Goal: Transaction & Acquisition: Book appointment/travel/reservation

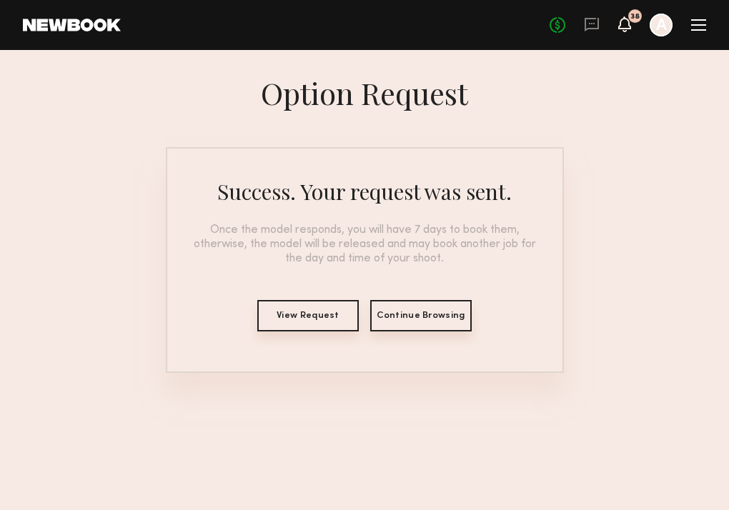
click at [625, 24] on icon at bounding box center [624, 24] width 11 height 10
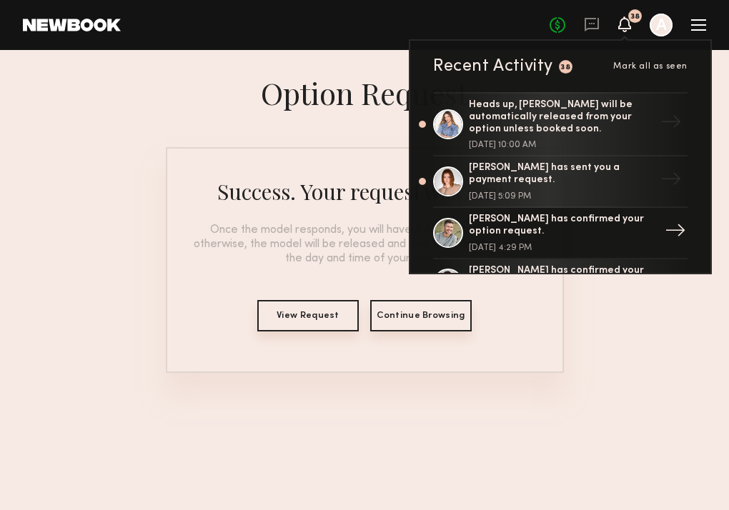
click at [590, 234] on div "Hartley h. has confirmed your option request. August 22, 2025 @ 4:29 PM" at bounding box center [562, 233] width 186 height 39
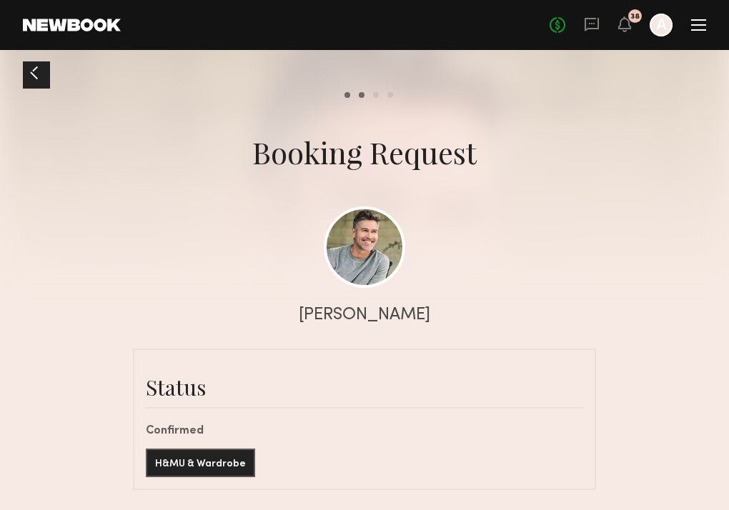
scroll to position [228, 0]
click at [224, 264] on div at bounding box center [364, 144] width 729 height 289
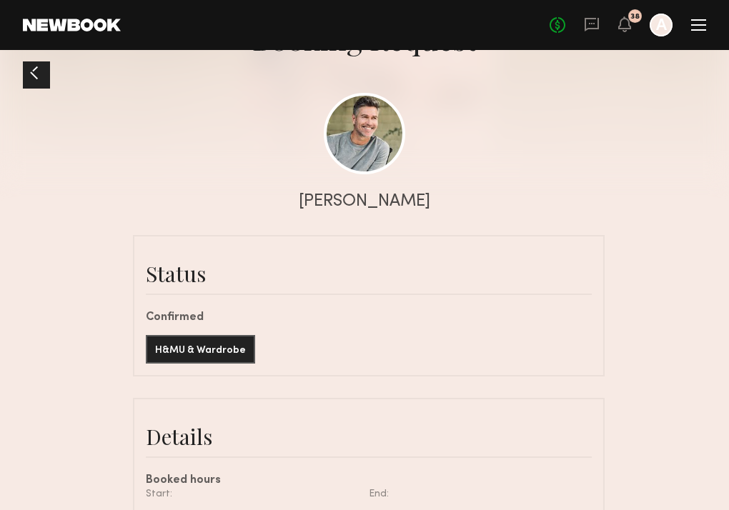
scroll to position [115, 0]
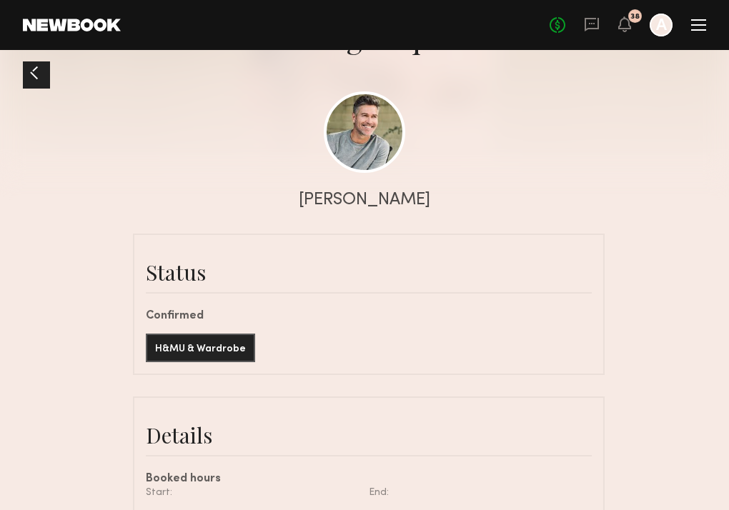
click at [588, 34] on link at bounding box center [592, 25] width 16 height 18
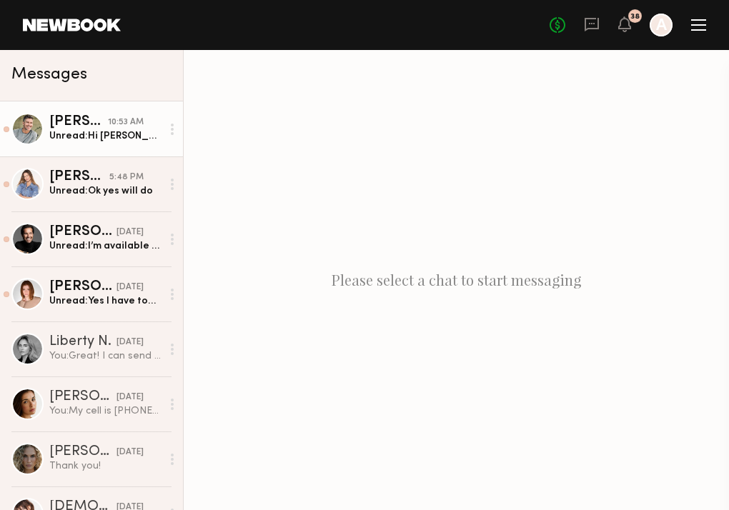
click at [123, 142] on div "Unread: Hi Alex, Is it possible to confirm this job before 9am on Monday? I hav…" at bounding box center [105, 136] width 112 height 14
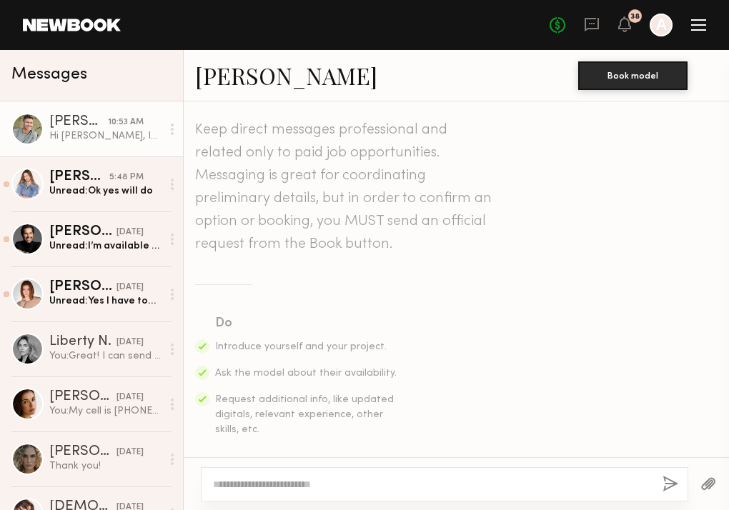
scroll to position [399, 0]
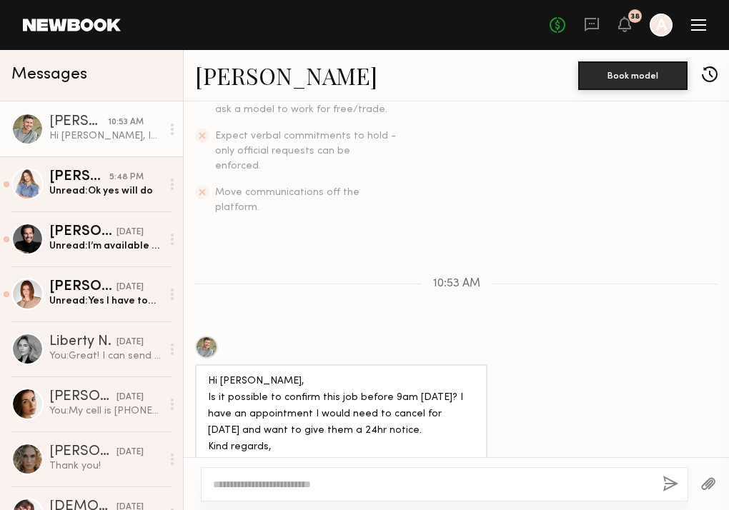
click at [299, 467] on div at bounding box center [456, 483] width 545 height 53
click at [298, 475] on div at bounding box center [444, 484] width 487 height 34
click at [296, 489] on textarea at bounding box center [432, 484] width 438 height 14
type textarea "*"
type textarea "**********"
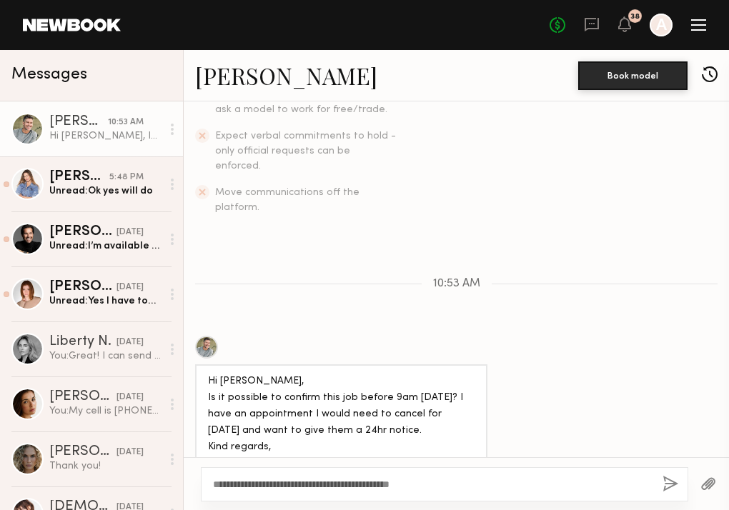
click at [665, 487] on button "button" at bounding box center [671, 485] width 16 height 18
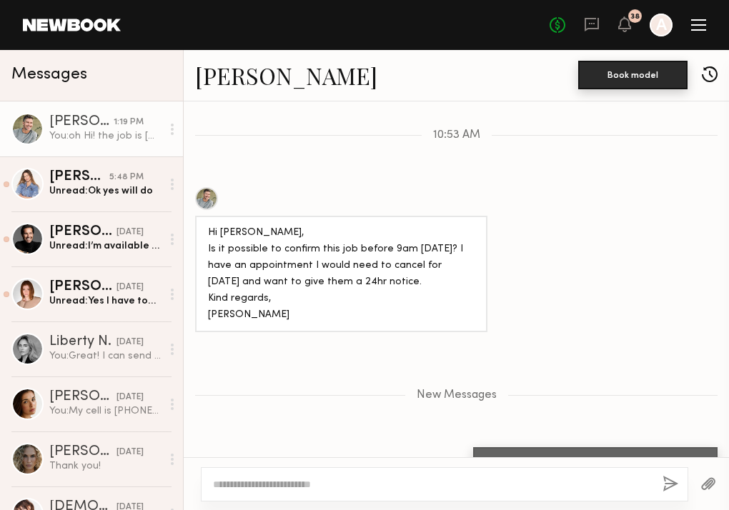
click at [659, 74] on button "Book model" at bounding box center [632, 75] width 109 height 29
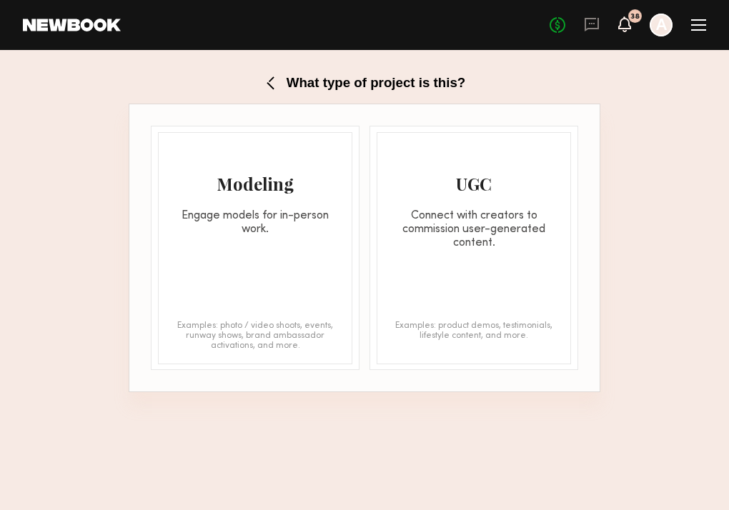
click at [624, 31] on icon at bounding box center [625, 31] width 4 height 2
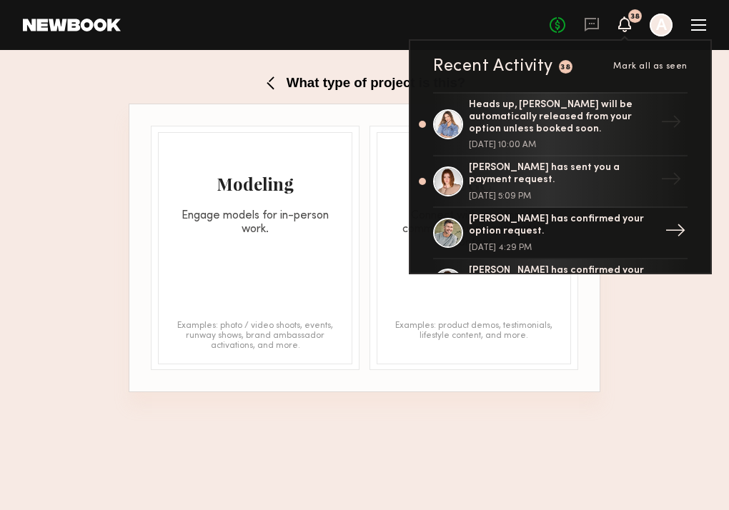
click at [557, 222] on div "[PERSON_NAME] has confirmed your option request." at bounding box center [562, 226] width 186 height 24
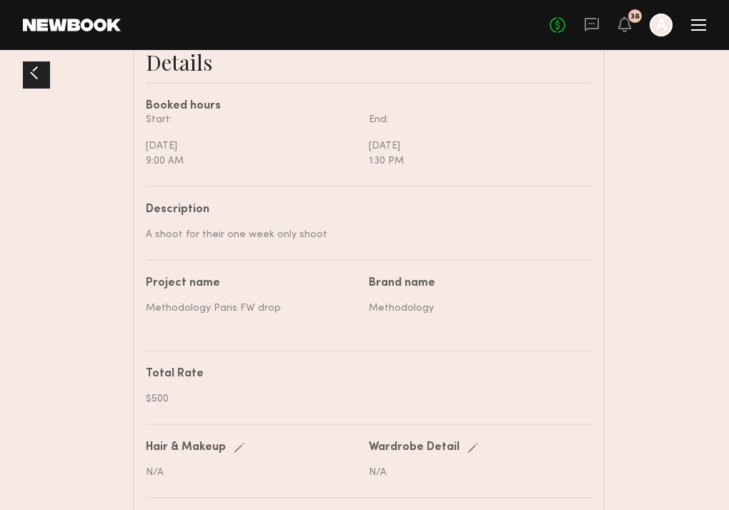
scroll to position [487, 0]
click at [380, 124] on div "End:" at bounding box center [475, 120] width 212 height 15
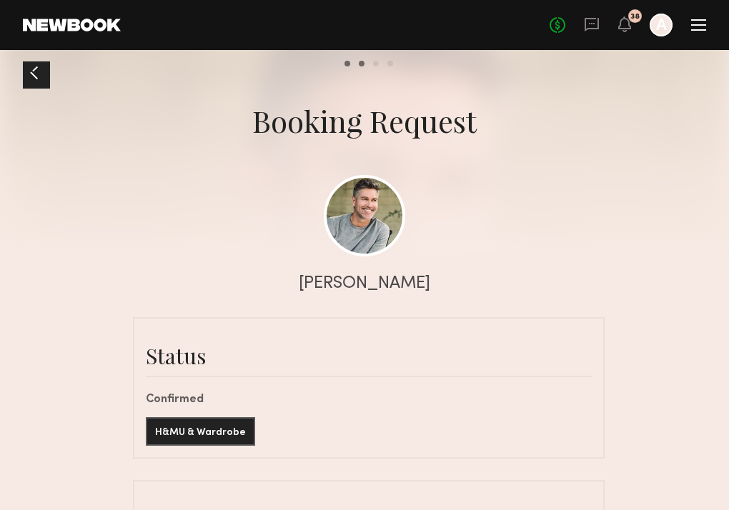
scroll to position [20, 0]
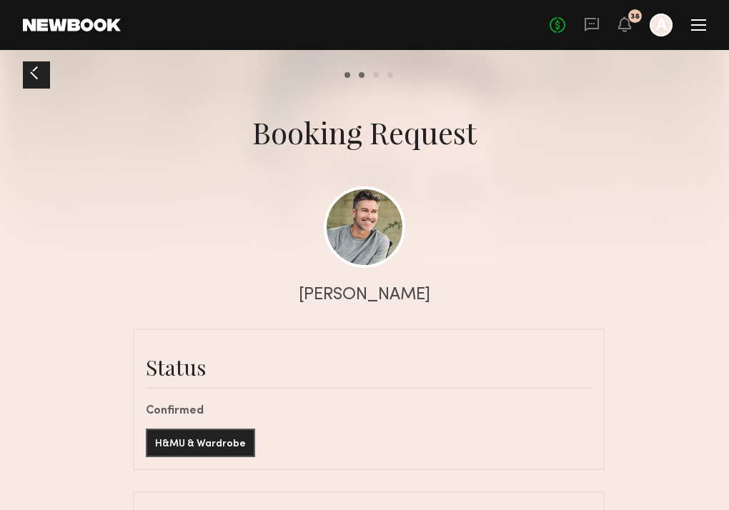
click at [620, 34] on div "38" at bounding box center [624, 25] width 13 height 18
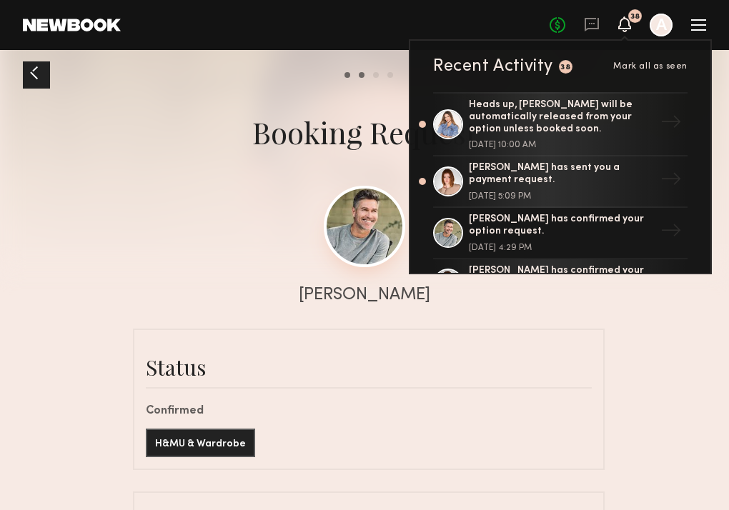
click at [362, 254] on link at bounding box center [364, 226] width 81 height 81
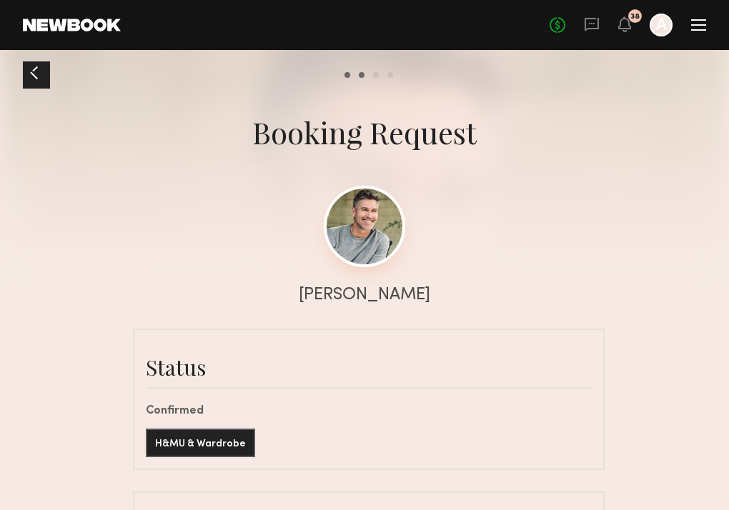
scroll to position [435, 0]
click at [626, 31] on icon at bounding box center [625, 31] width 4 height 2
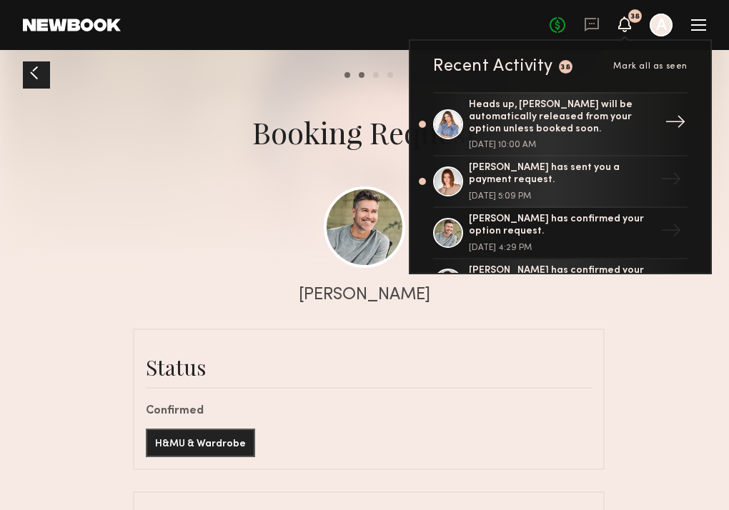
click at [583, 121] on div "Heads up, [PERSON_NAME] will be automatically released from your option unless …" at bounding box center [562, 117] width 186 height 36
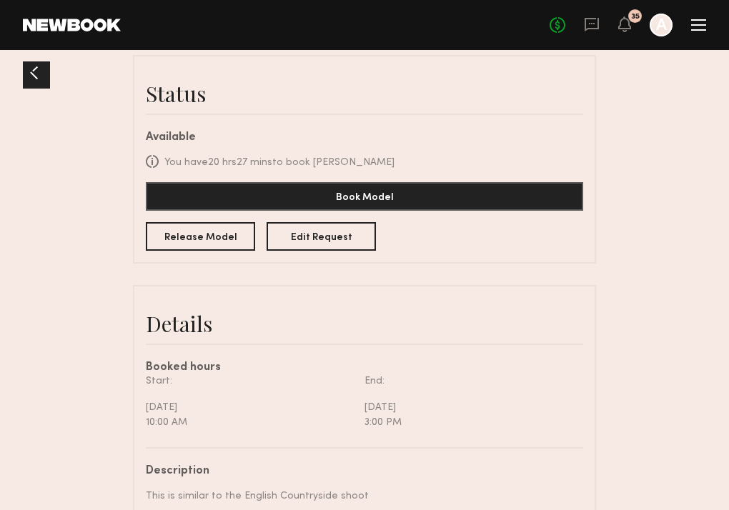
scroll to position [339, 0]
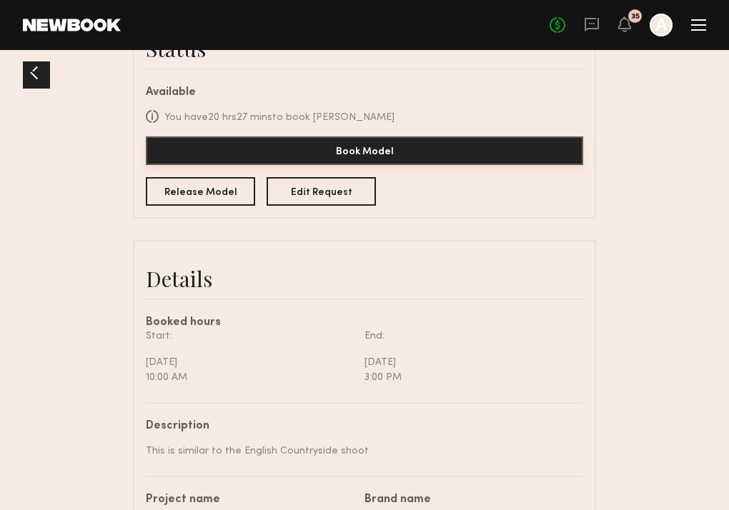
click at [410, 146] on button "Book Model" at bounding box center [364, 151] width 437 height 29
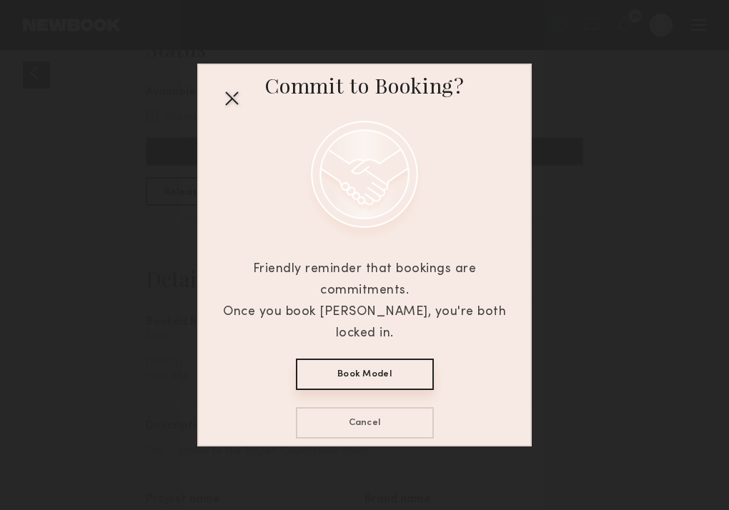
click at [231, 103] on div at bounding box center [231, 97] width 23 height 23
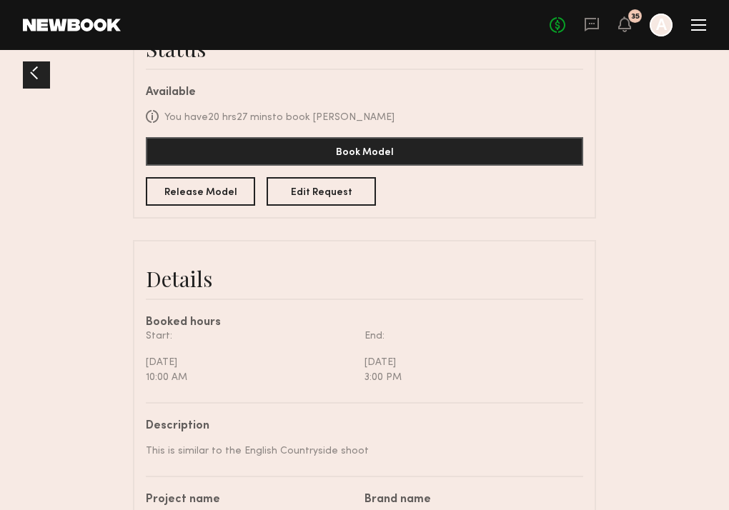
scroll to position [339, 0]
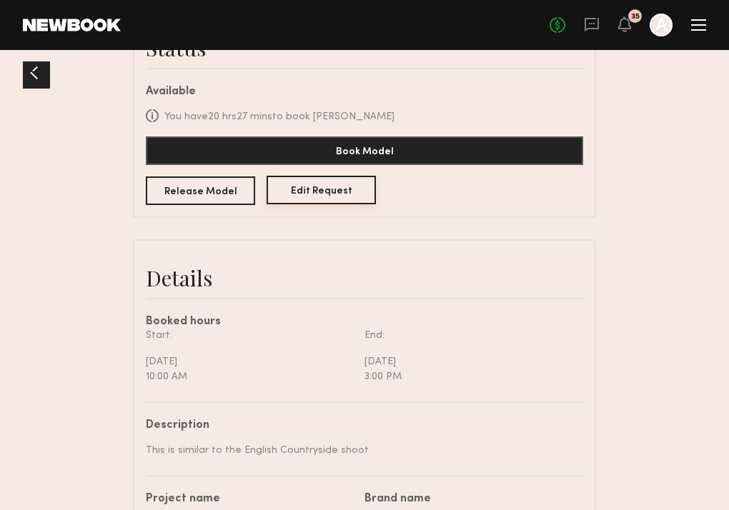
click at [342, 187] on button "Edit Request" at bounding box center [321, 190] width 109 height 29
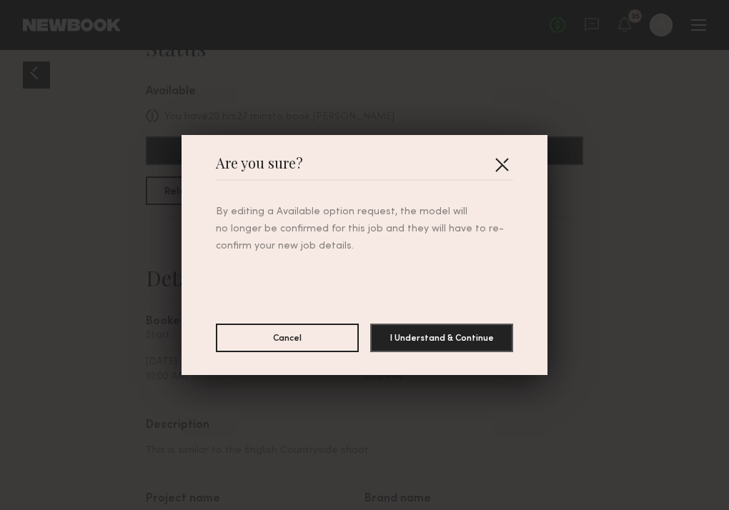
click at [505, 162] on button "button" at bounding box center [501, 164] width 23 height 23
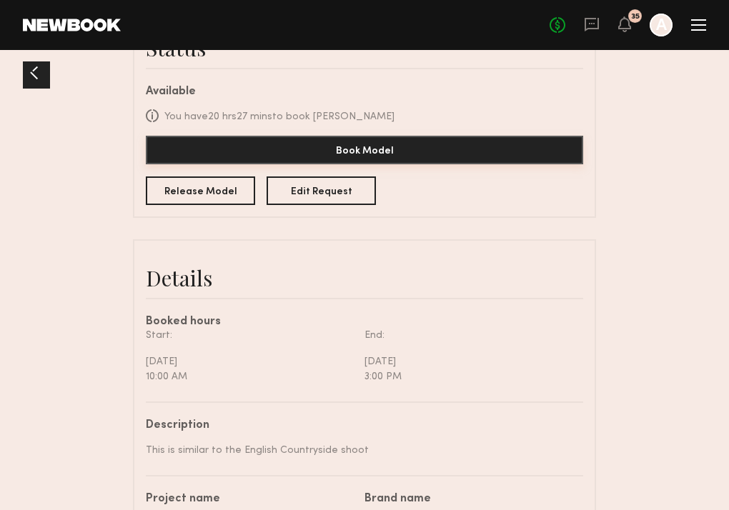
click at [412, 164] on common-button "Book Model" at bounding box center [364, 151] width 437 height 29
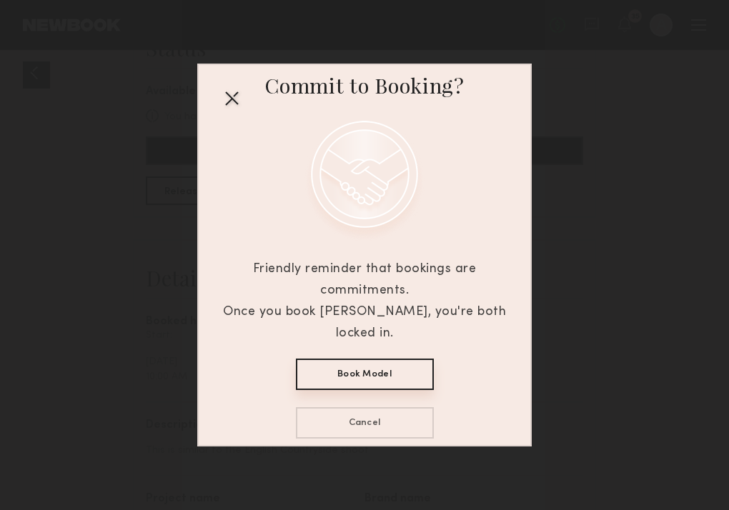
click at [400, 359] on button "Book Model" at bounding box center [365, 374] width 138 height 31
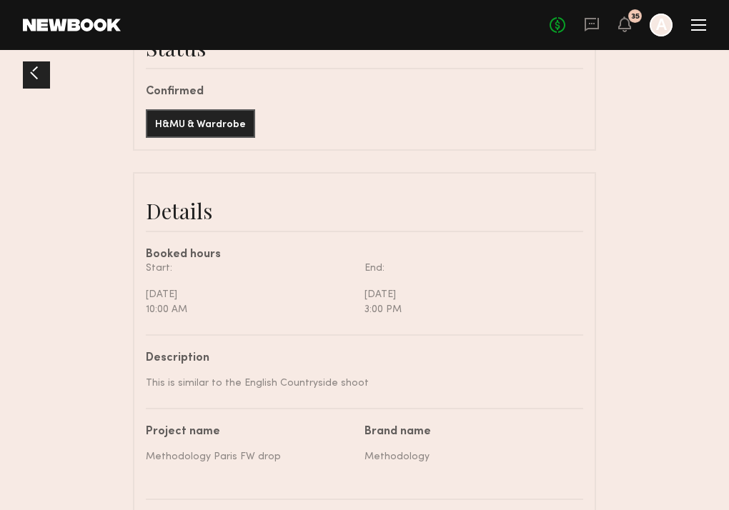
click at [601, 31] on div "No fees up to $5,000 35 A" at bounding box center [628, 25] width 157 height 23
click at [583, 21] on div "No fees up to $5,000 35 A" at bounding box center [628, 25] width 157 height 23
click at [591, 28] on icon at bounding box center [592, 25] width 14 height 14
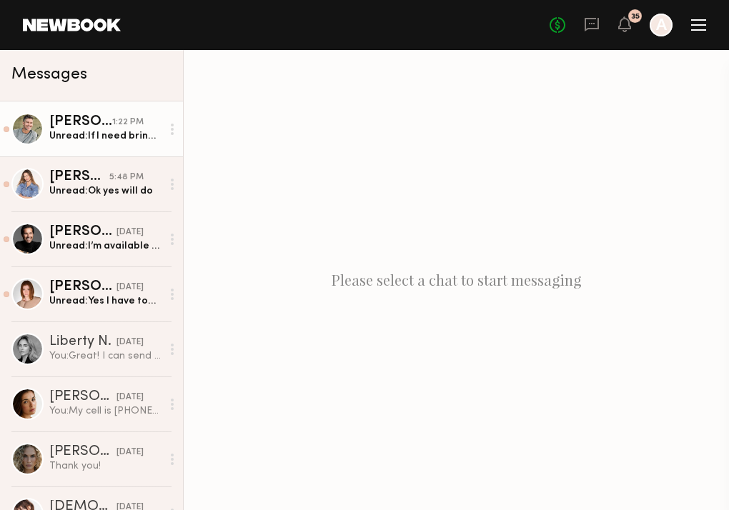
click at [116, 134] on div "Unread: If I need brings just let me know?" at bounding box center [105, 136] width 112 height 14
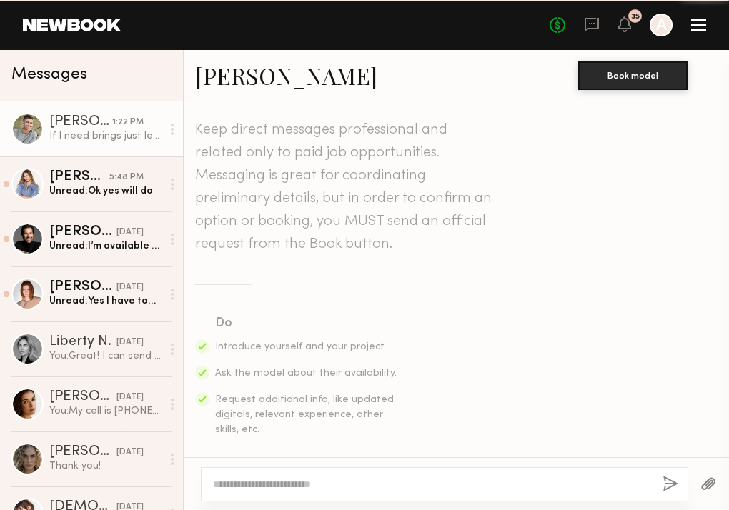
scroll to position [741, 0]
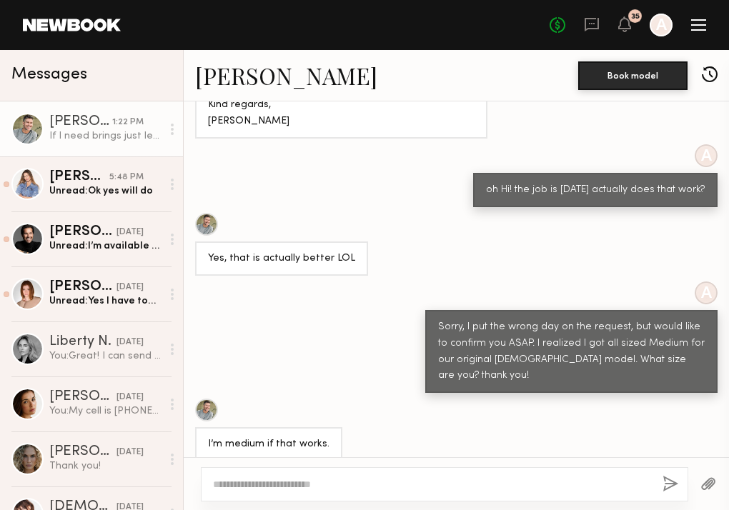
click at [279, 488] on textarea at bounding box center [432, 484] width 438 height 14
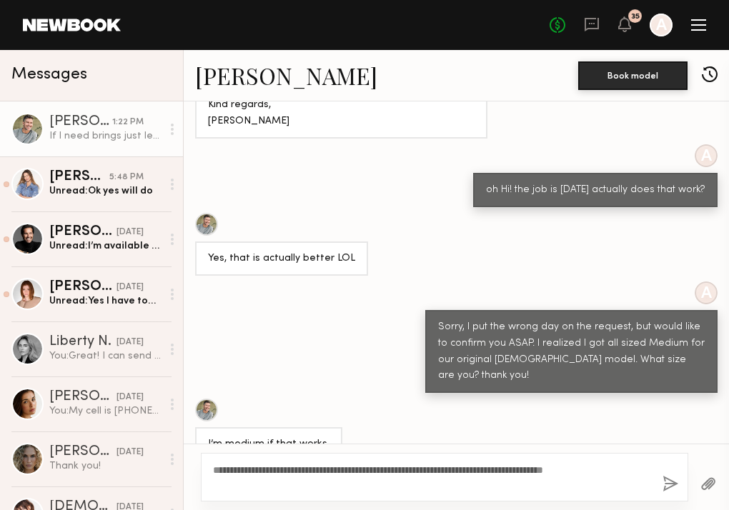
type textarea "**********"
click at [663, 488] on button "button" at bounding box center [671, 485] width 16 height 18
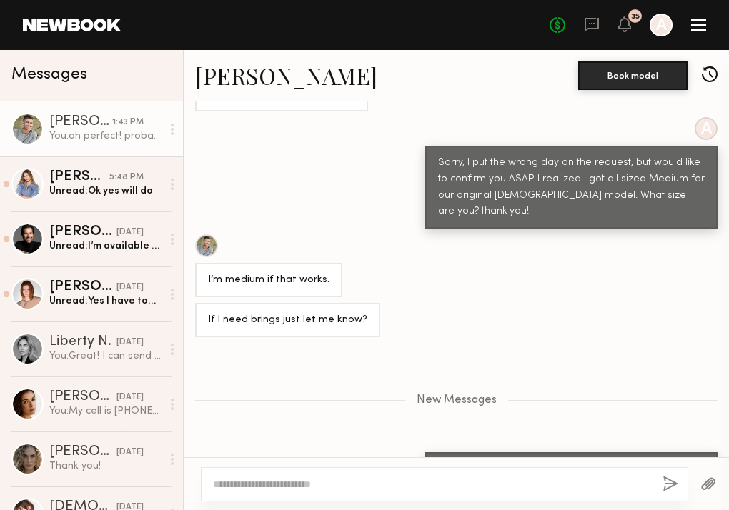
scroll to position [992, 0]
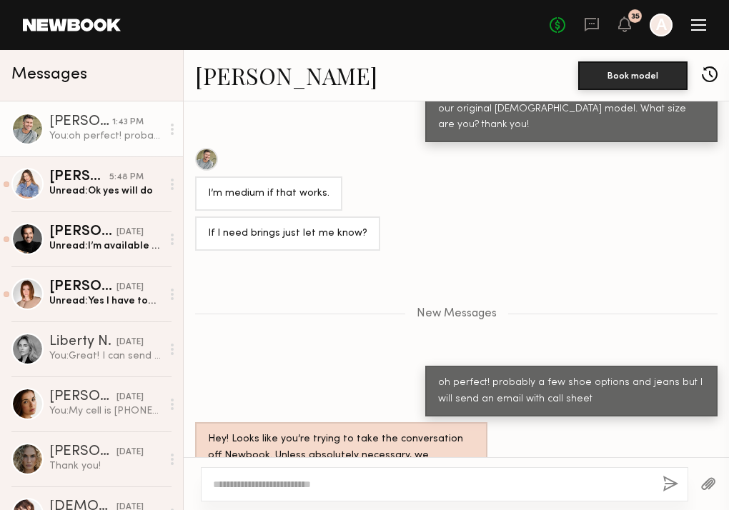
click at [324, 491] on textarea at bounding box center [432, 484] width 438 height 14
type textarea "*"
type textarea "**********"
click at [673, 483] on button "button" at bounding box center [671, 485] width 16 height 18
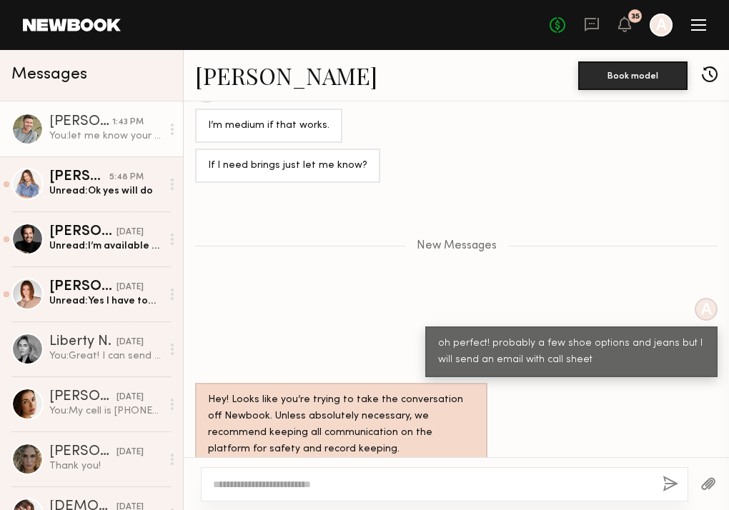
scroll to position [1146, 0]
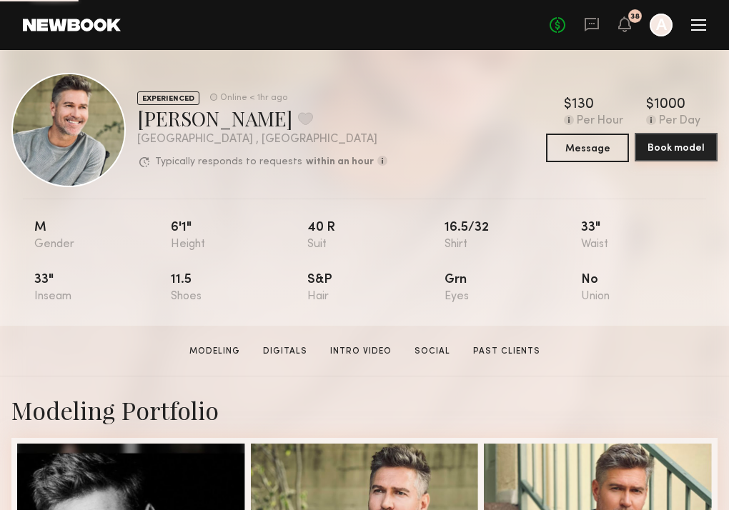
click at [673, 143] on button "Book model" at bounding box center [676, 147] width 83 height 29
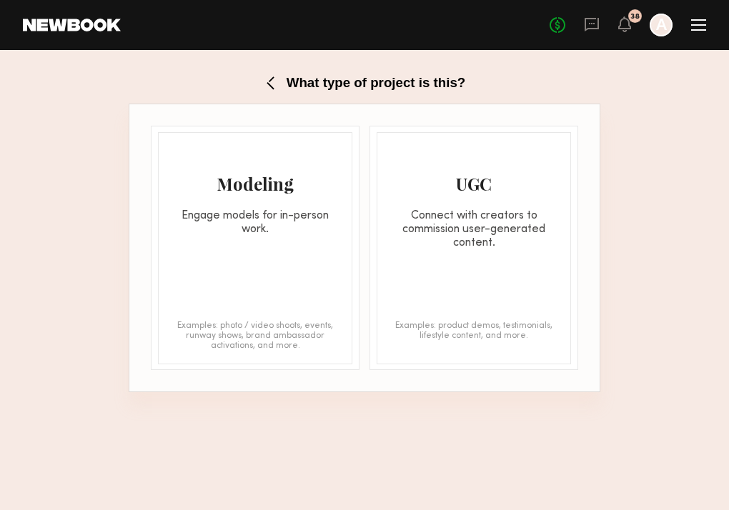
click at [287, 227] on div "Engage models for in-person work." at bounding box center [255, 222] width 193 height 27
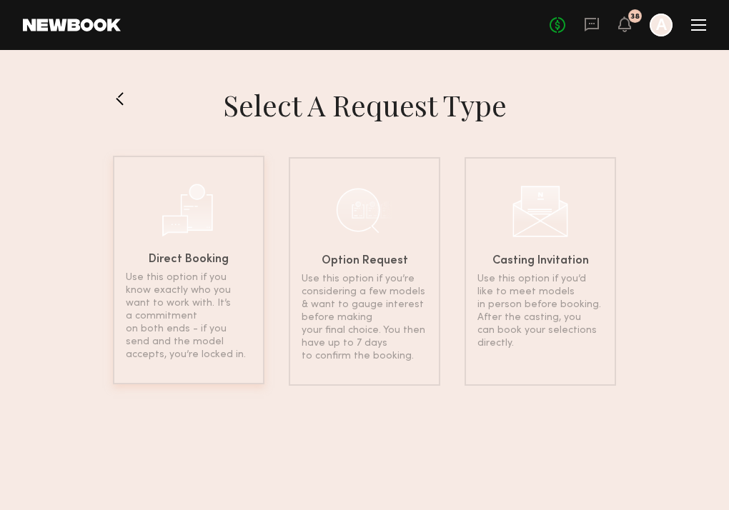
click at [237, 249] on div "Direct Booking Use this option if you know exactly who you want to work with. I…" at bounding box center [189, 270] width 152 height 229
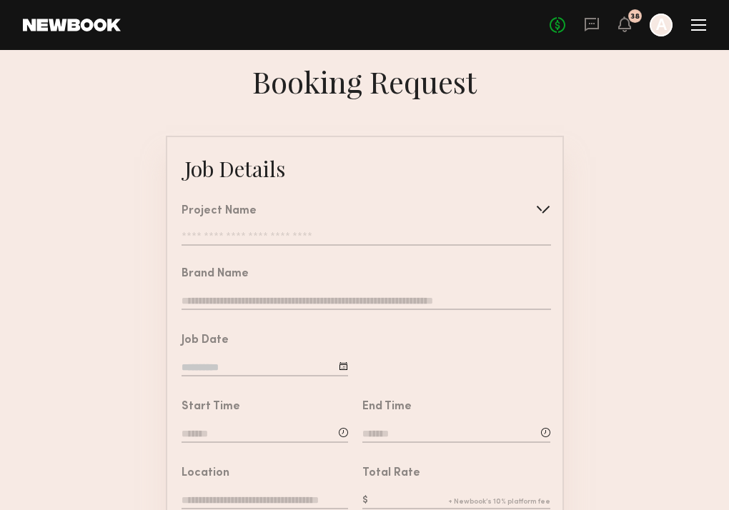
click at [280, 229] on div "Project Name Create Use recent modeling project Epicuren & Living Proof shoot M…" at bounding box center [366, 226] width 369 height 40
click at [282, 244] on input "text" at bounding box center [366, 239] width 369 height 14
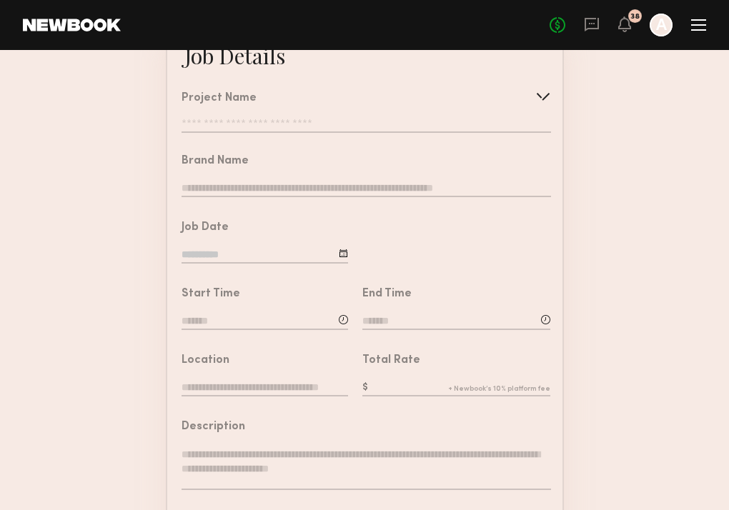
scroll to position [114, 0]
click at [578, 14] on div "No fees up to $5,000 38 A" at bounding box center [628, 25] width 157 height 23
click at [600, 39] on header "Home Models Requests Job Posts Favorites Sign Out No fees up to $5,000 38 A" at bounding box center [364, 25] width 729 height 50
click at [586, 30] on icon at bounding box center [592, 25] width 14 height 14
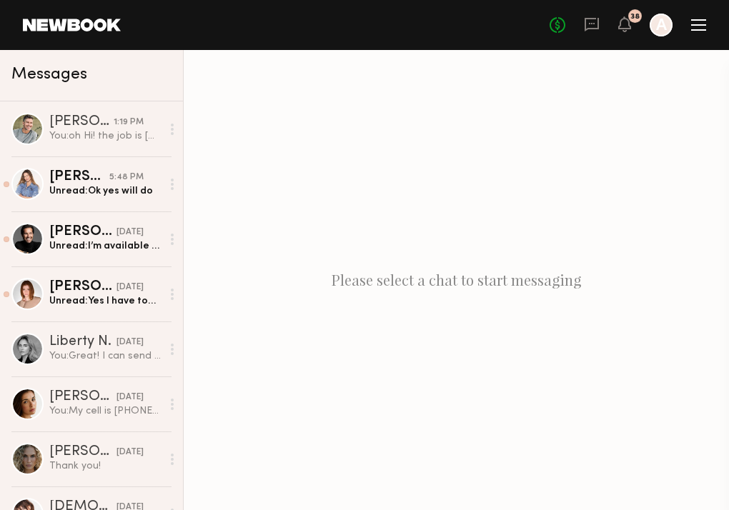
click at [635, 30] on div "No fees up to $5,000 38 A" at bounding box center [628, 25] width 157 height 23
click at [621, 29] on icon at bounding box center [624, 24] width 11 height 10
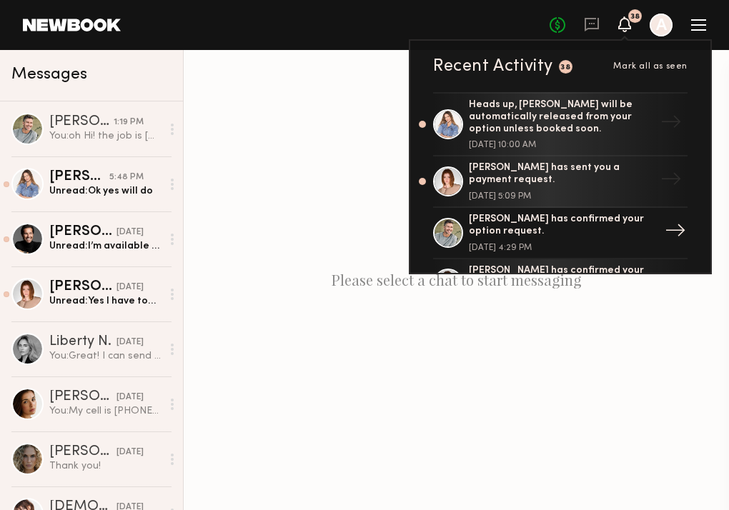
click at [531, 221] on div "[PERSON_NAME] has confirmed your option request." at bounding box center [562, 226] width 186 height 24
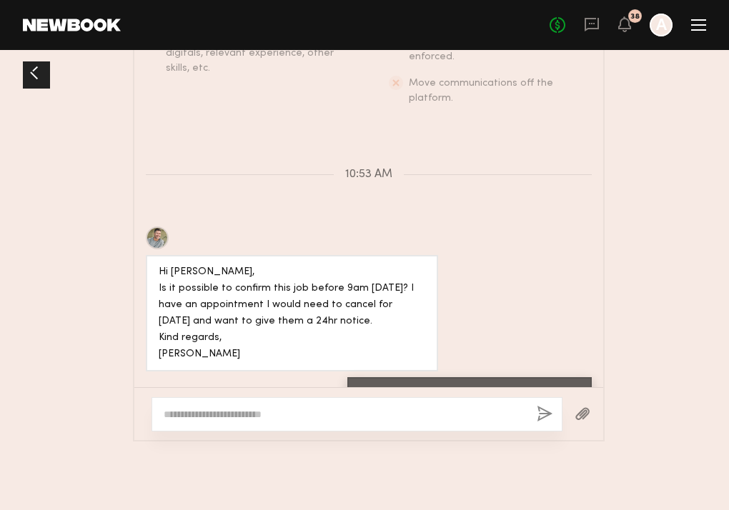
scroll to position [1512, 0]
click at [297, 419] on textarea at bounding box center [345, 414] width 362 height 14
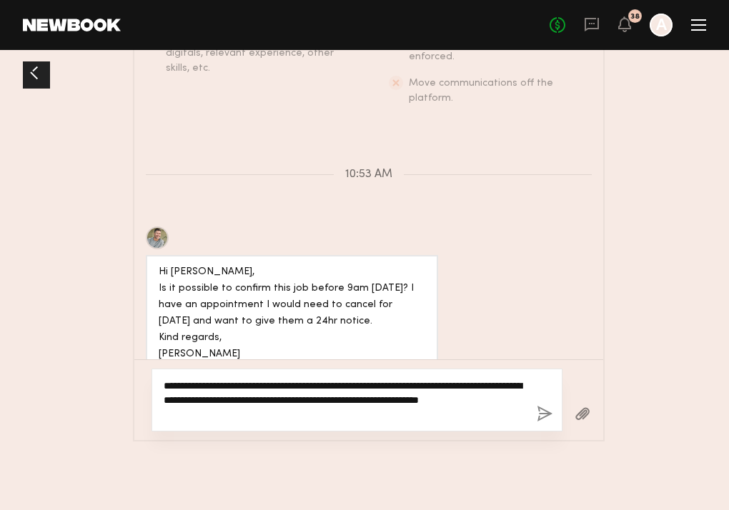
type textarea "**********"
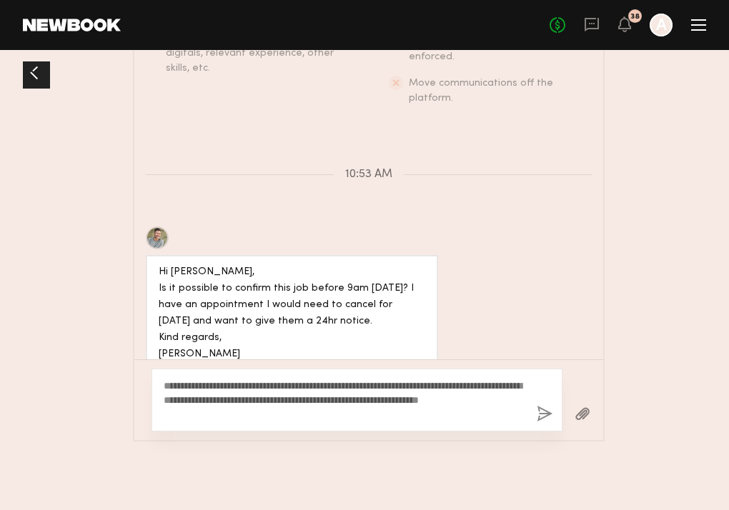
click at [541, 420] on button "button" at bounding box center [545, 415] width 16 height 18
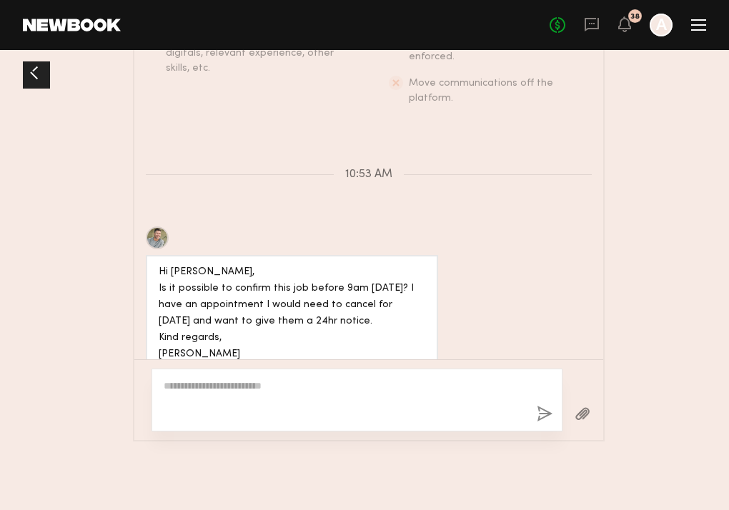
scroll to position [476, 0]
